Goal: Task Accomplishment & Management: Use online tool/utility

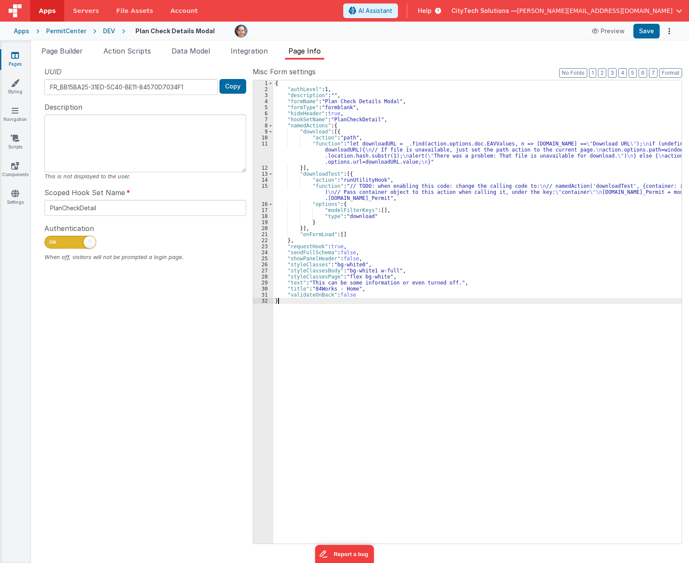
click at [333, 187] on div "{ "authLevel" : 1 , "description" : "" , "formName" : "Plan Check Details Modal…" at bounding box center [477, 317] width 409 height 475
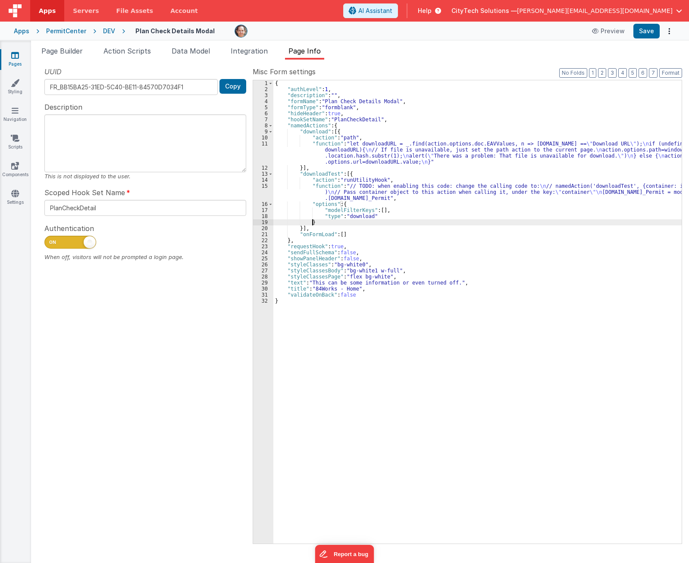
click at [360, 220] on div "{ "authLevel" : 1 , "description" : "" , "formName" : "Plan Check Details Modal…" at bounding box center [477, 317] width 409 height 475
click at [362, 219] on div "{ "authLevel" : 1 , "description" : "" , "formName" : "Plan Check Details Modal…" at bounding box center [477, 317] width 409 height 475
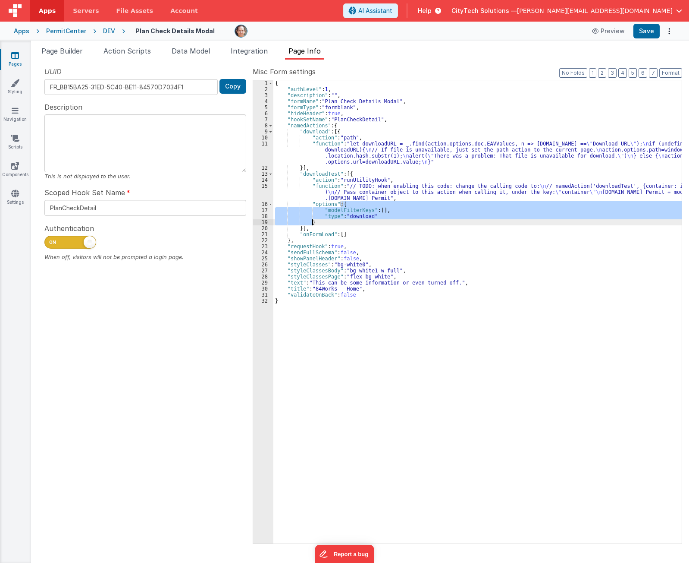
click at [362, 219] on div "{ "authLevel" : 1 , "description" : "" , "formName" : "Plan Check Details Modal…" at bounding box center [477, 317] width 409 height 475
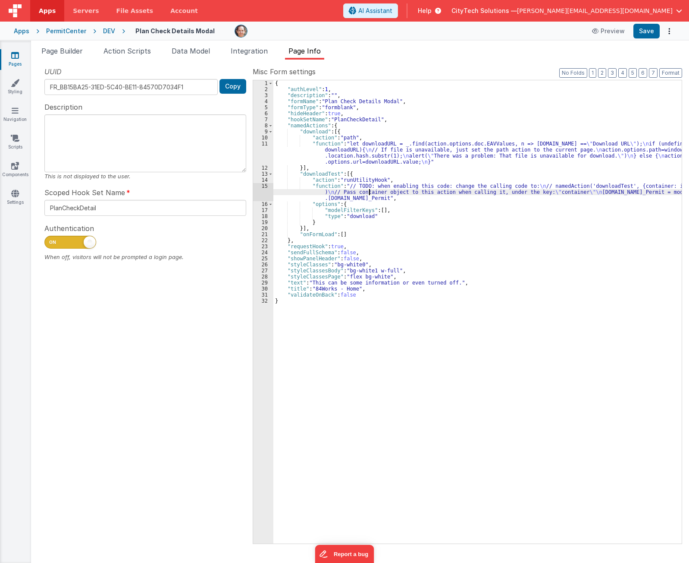
drag, startPoint x: 369, startPoint y: 191, endPoint x: 328, endPoint y: 201, distance: 41.7
click at [368, 191] on div "{ "authLevel" : 1 , "description" : "" , "formName" : "Plan Check Details Modal…" at bounding box center [477, 317] width 409 height 475
click at [260, 190] on div "15" at bounding box center [263, 192] width 20 height 18
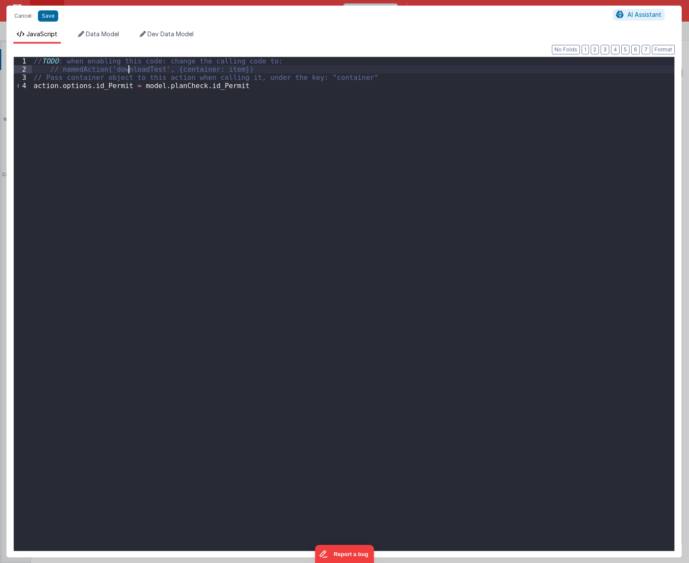
click at [130, 70] on div "// TODO : when enabling this code: change the calling code to: // namedAction('…" at bounding box center [353, 312] width 643 height 510
click at [286, 131] on div "// TODO : when enabling this code: change the calling code to: // namedAction('…" at bounding box center [353, 312] width 643 height 510
